Goal: Task Accomplishment & Management: Manage account settings

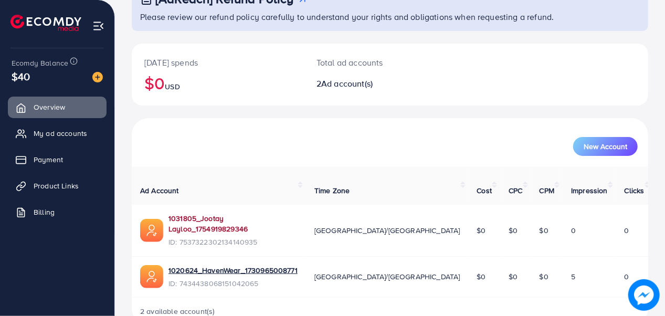
click at [231, 213] on link "1031805_Jootay Layloo_1754919829346" at bounding box center [233, 224] width 129 height 22
click at [58, 143] on link "My ad accounts" at bounding box center [57, 133] width 99 height 21
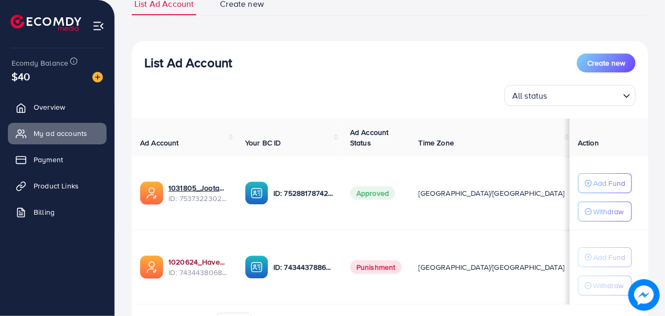
scroll to position [147, 0]
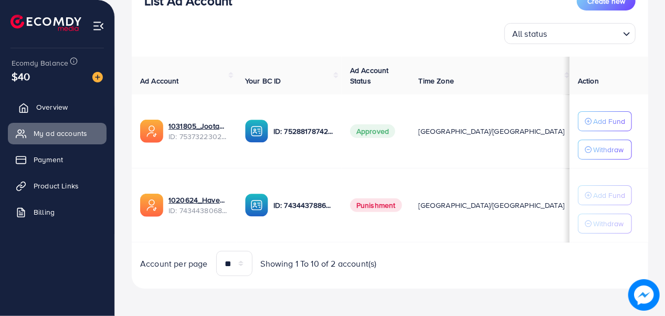
click at [86, 106] on link "Overview" at bounding box center [57, 107] width 99 height 21
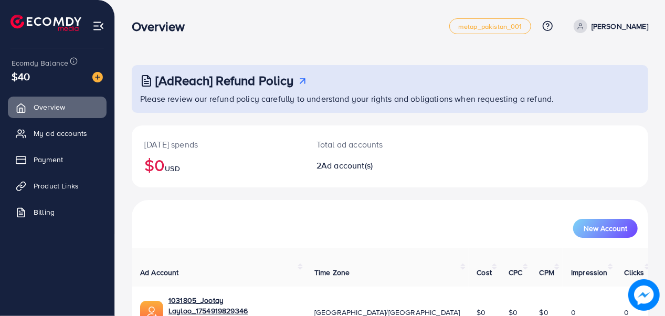
click at [625, 11] on nav "Overview metap_pakistan_001 Help Center Contact Support Plans and Pricing Term …" at bounding box center [390, 25] width 517 height 37
click at [628, 25] on p "[PERSON_NAME]" at bounding box center [620, 26] width 57 height 13
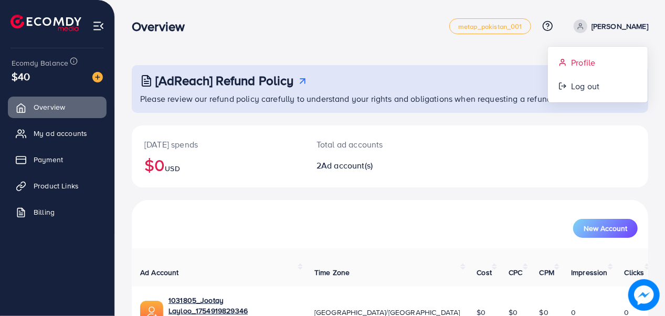
click at [605, 68] on link "Profile" at bounding box center [598, 63] width 100 height 24
select select "********"
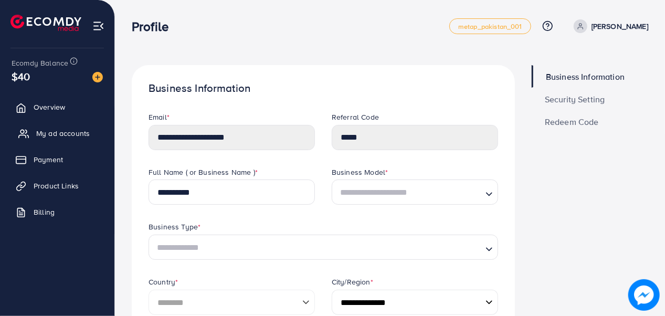
click at [72, 138] on span "My ad accounts" at bounding box center [63, 133] width 54 height 11
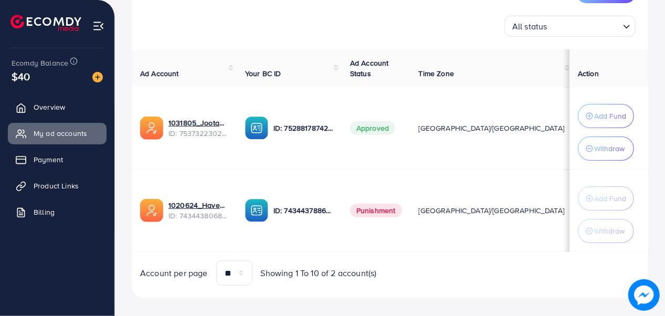
scroll to position [164, 0]
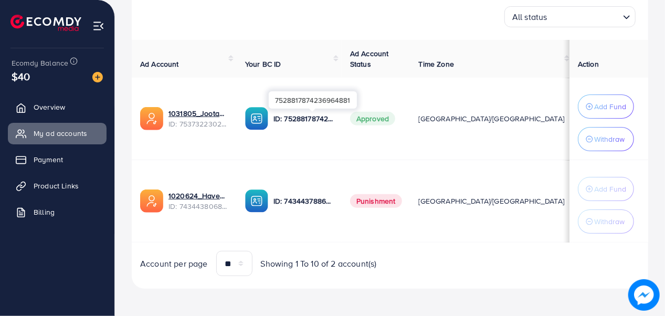
click at [318, 119] on p "ID: 7528817874236964881" at bounding box center [304, 118] width 60 height 13
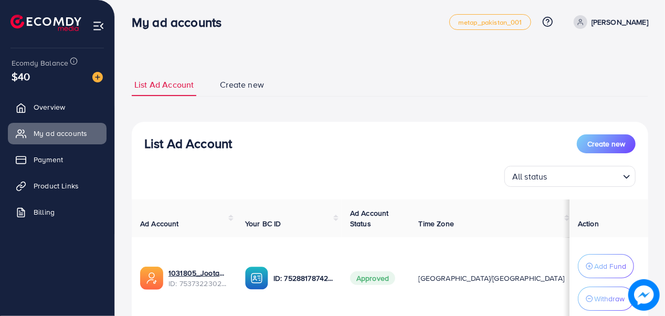
scroll to position [0, 0]
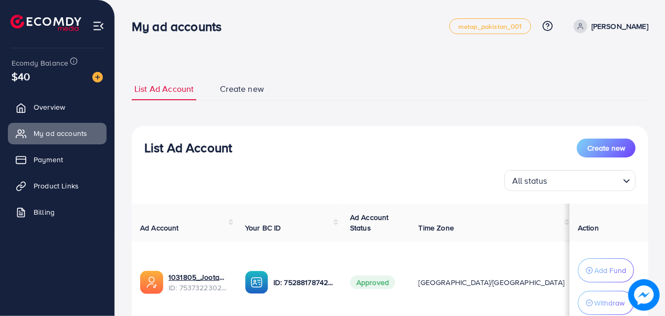
click at [243, 96] on link "Create new" at bounding box center [241, 89] width 49 height 23
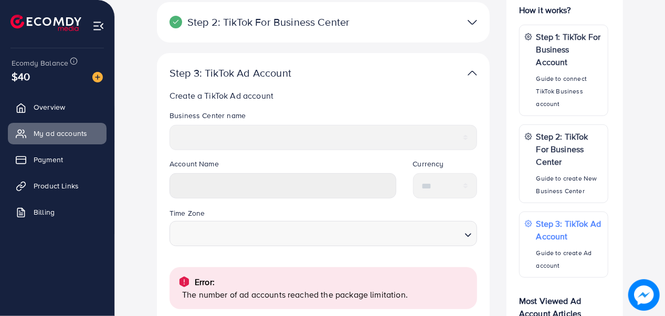
scroll to position [87, 0]
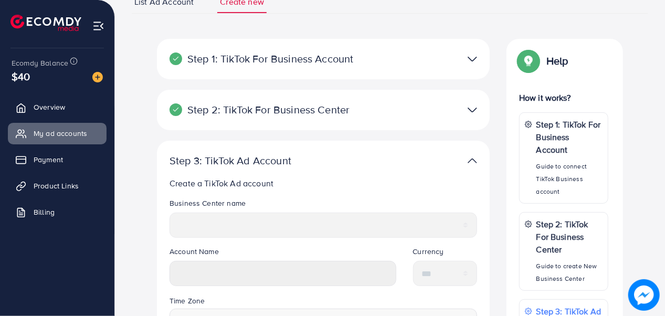
click at [275, 119] on div "Step 2: TikTok For Business Center Business Center is a powerful business manag…" at bounding box center [323, 110] width 333 height 40
click at [477, 112] on img at bounding box center [472, 109] width 9 height 15
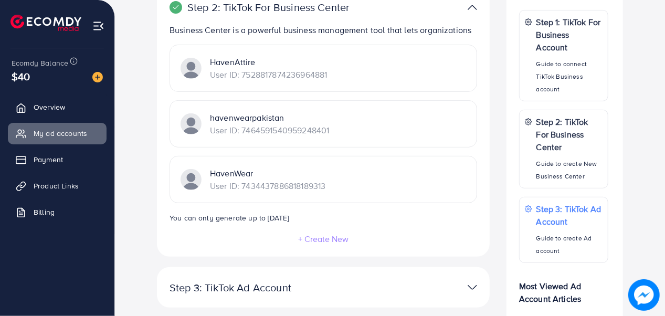
scroll to position [175, 0]
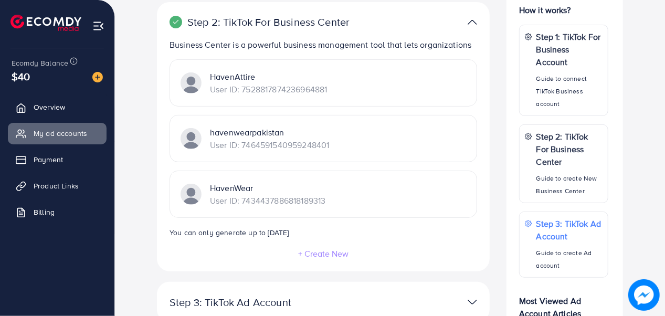
click at [239, 85] on p "User ID: 7528817874236964881" at bounding box center [268, 89] width 117 height 13
click at [237, 79] on p "HavenAttire" at bounding box center [268, 76] width 117 height 13
click at [231, 183] on p "HavenWear" at bounding box center [268, 188] width 116 height 13
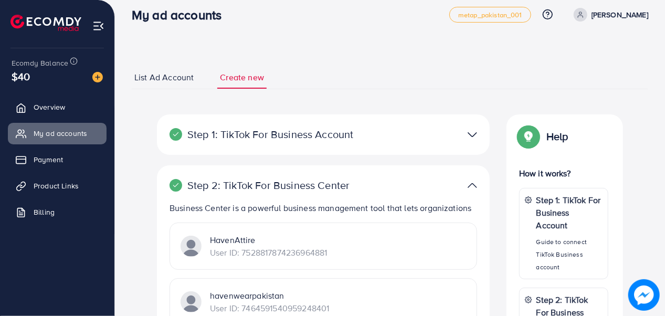
scroll to position [0, 0]
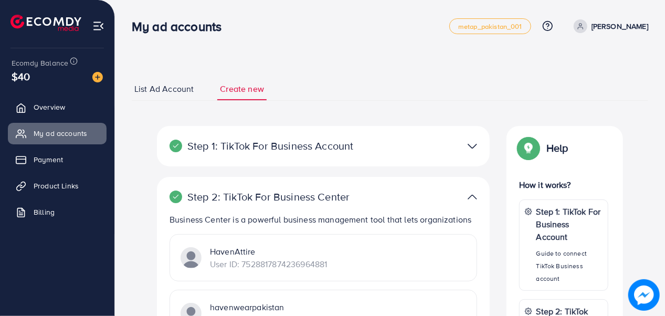
click at [175, 96] on link "List Ad Account" at bounding box center [164, 89] width 65 height 23
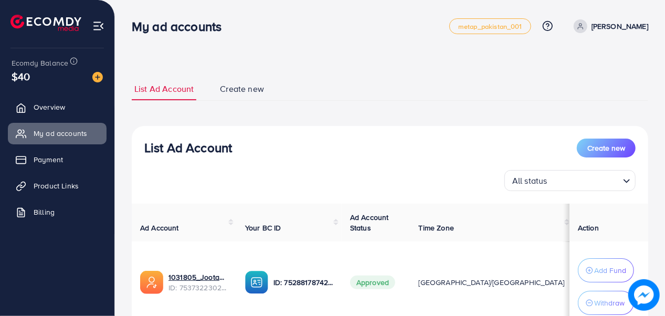
click at [101, 22] on img at bounding box center [98, 26] width 12 height 12
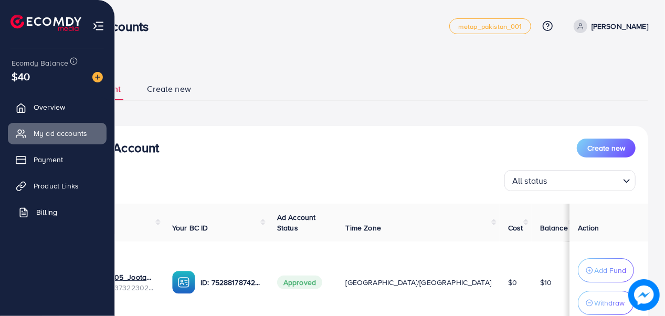
click at [64, 211] on link "Billing" at bounding box center [57, 212] width 99 height 21
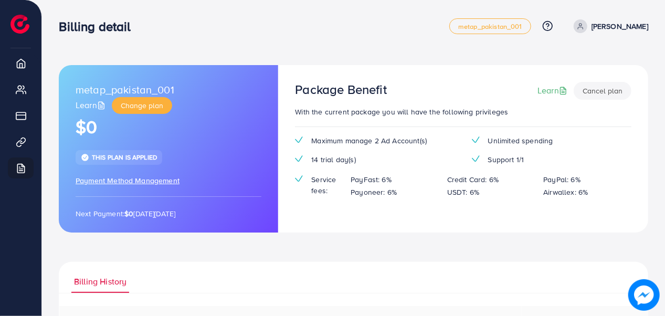
click at [618, 33] on link "[PERSON_NAME]" at bounding box center [609, 26] width 79 height 14
click at [586, 91] on span "Log out" at bounding box center [585, 86] width 28 height 13
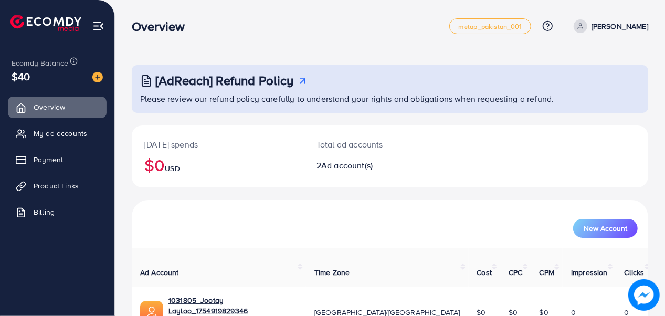
click at [354, 167] on span "Ad account(s)" at bounding box center [346, 166] width 51 height 12
